Goal: Transaction & Acquisition: Purchase product/service

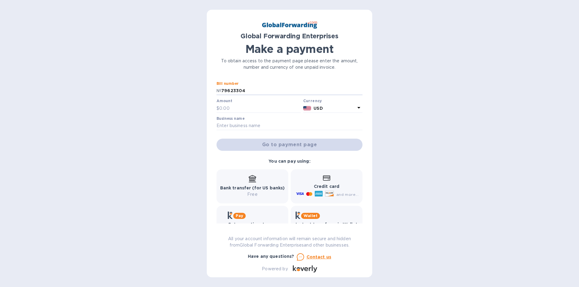
type input "79623304"
click at [246, 100] on div "Amount $" at bounding box center [258, 106] width 84 height 14
click at [244, 106] on input "text" at bounding box center [259, 108] width 81 height 9
type input "2,300.00"
click at [249, 124] on input "text" at bounding box center [289, 125] width 146 height 9
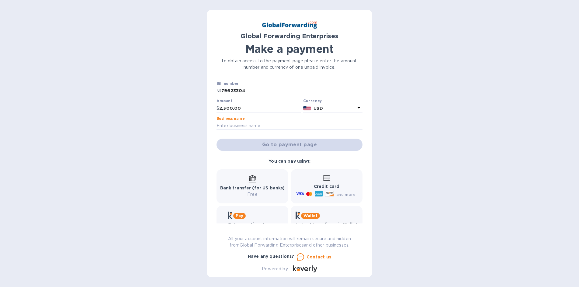
type input "l"
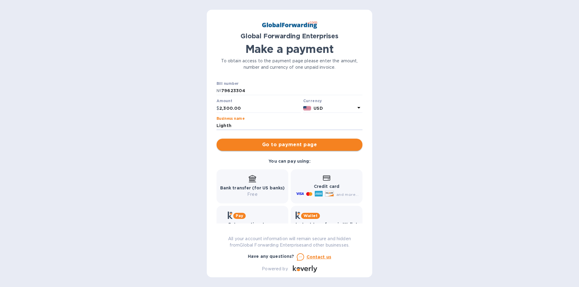
type input "Lighthouse Fence"
click at [290, 142] on span "Go to payment page" at bounding box center [289, 144] width 136 height 7
